Goal: Information Seeking & Learning: Learn about a topic

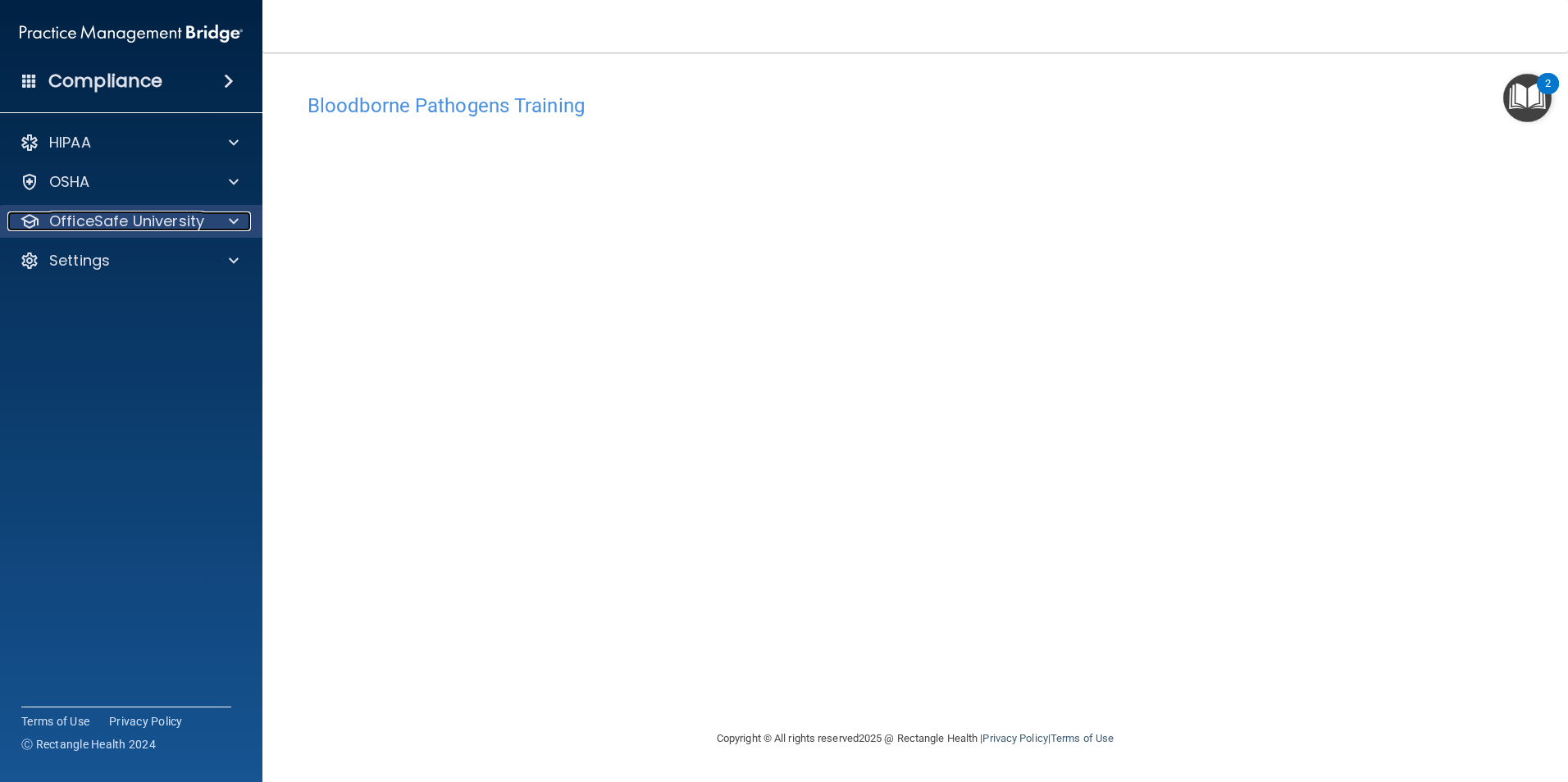
click at [237, 218] on span at bounding box center [233, 221] width 10 height 20
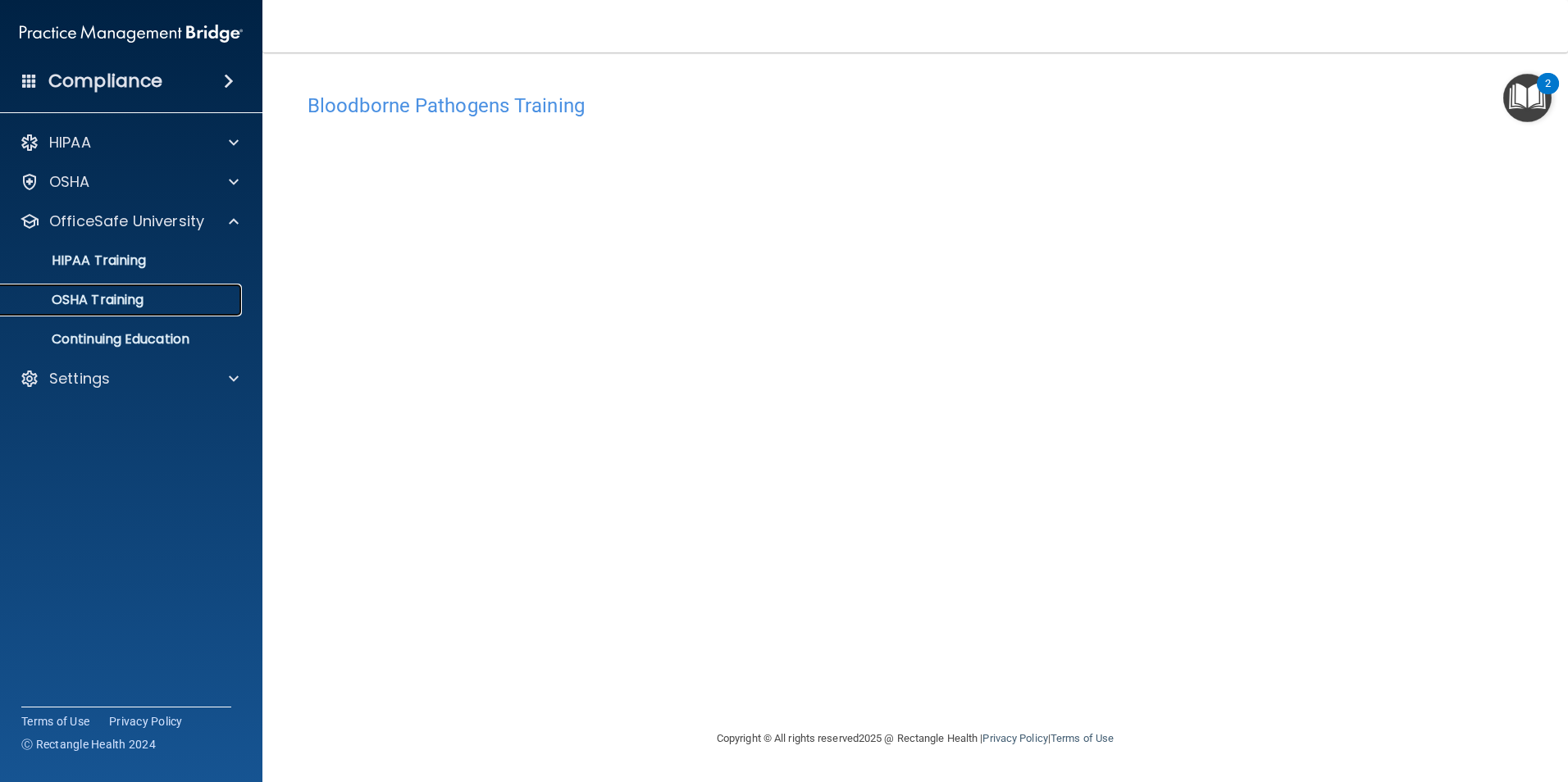
click at [184, 292] on div "OSHA Training" at bounding box center [122, 300] width 224 height 17
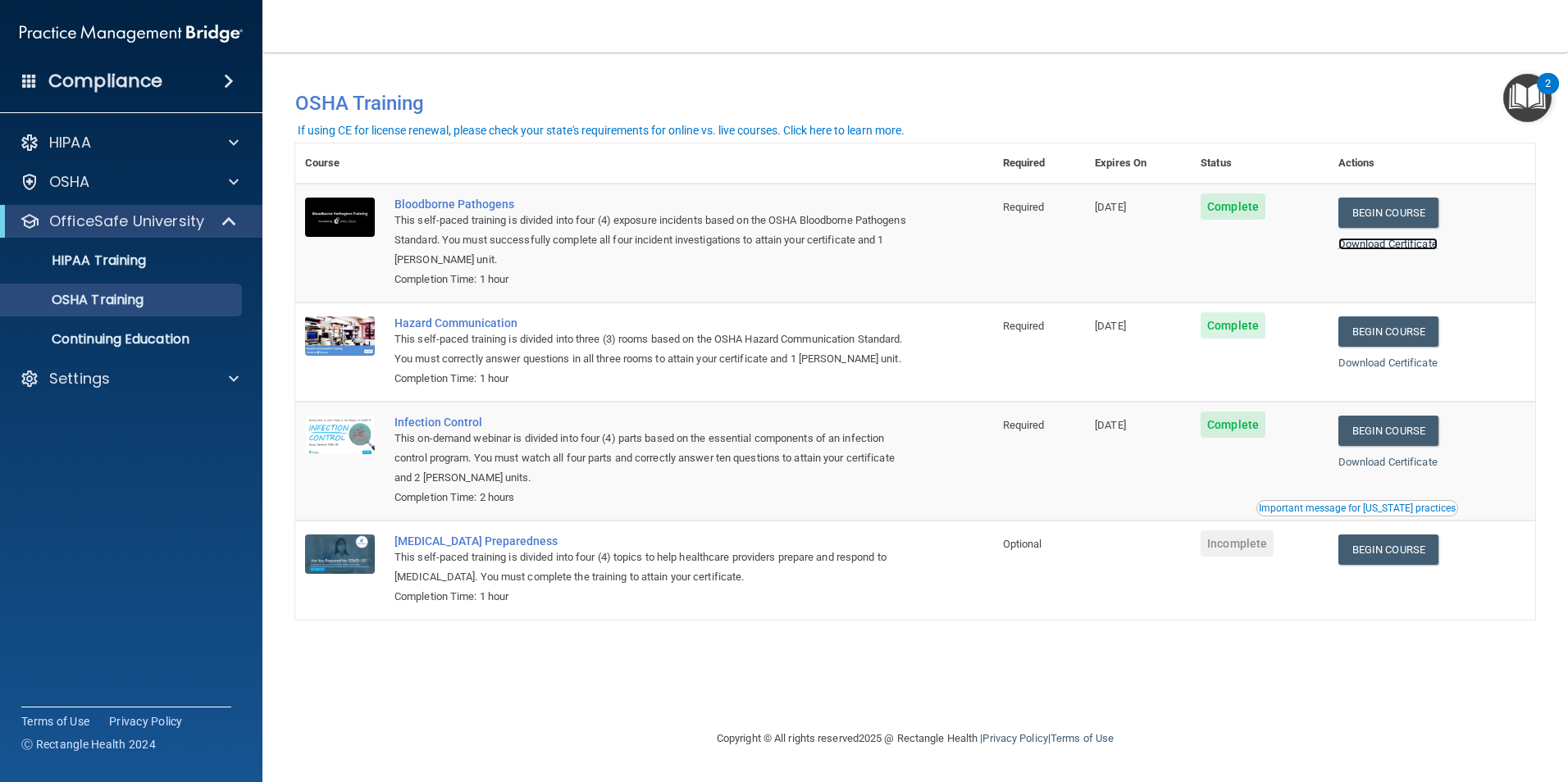
click at [1411, 246] on link "Download Certificate" at bounding box center [1387, 243] width 99 height 12
click at [1392, 331] on link "Begin Course" at bounding box center [1388, 332] width 100 height 31
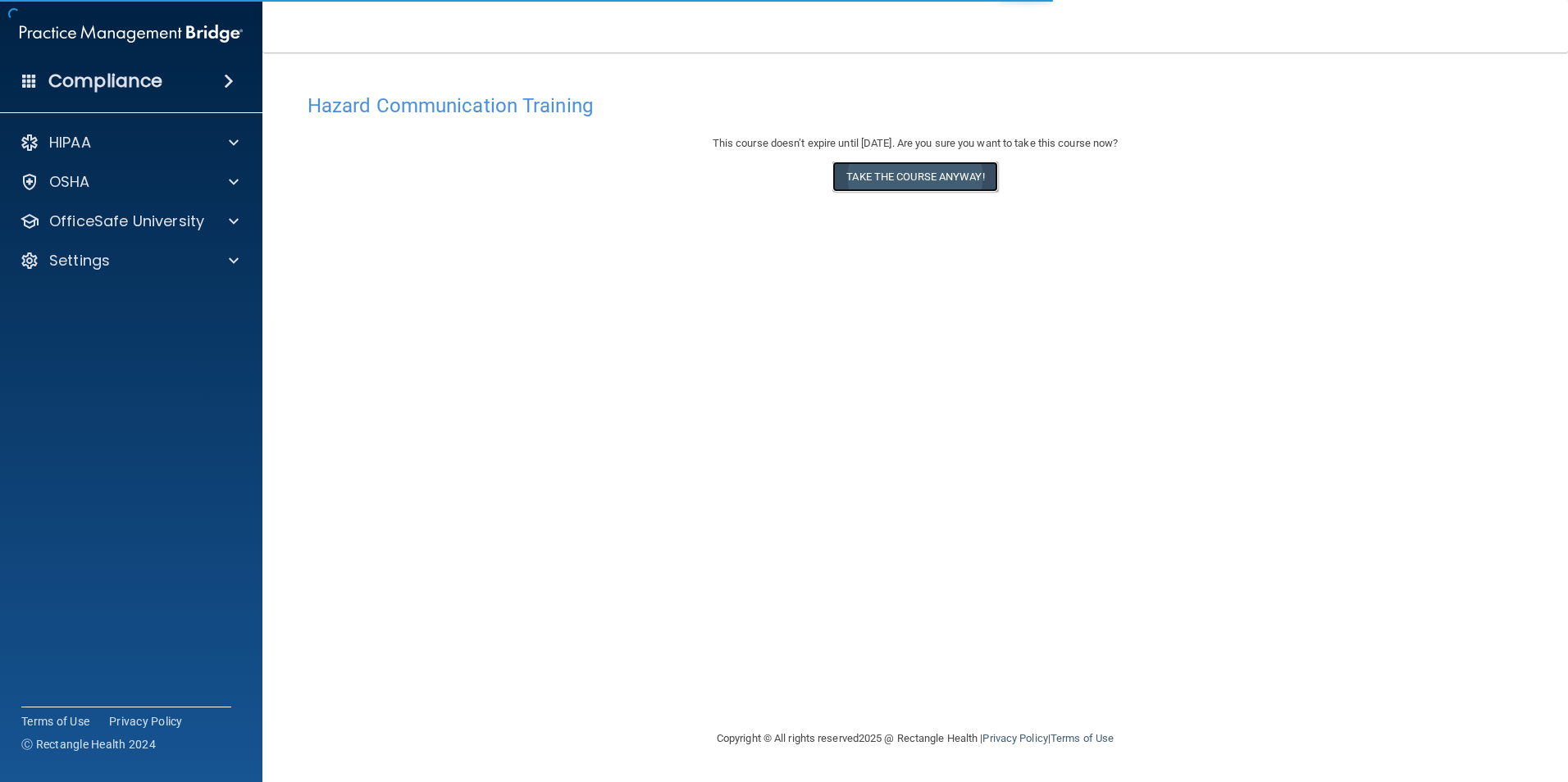
click at [926, 178] on button "Take the course anyway!" at bounding box center [914, 176] width 164 height 31
